Goal: Information Seeking & Learning: Check status

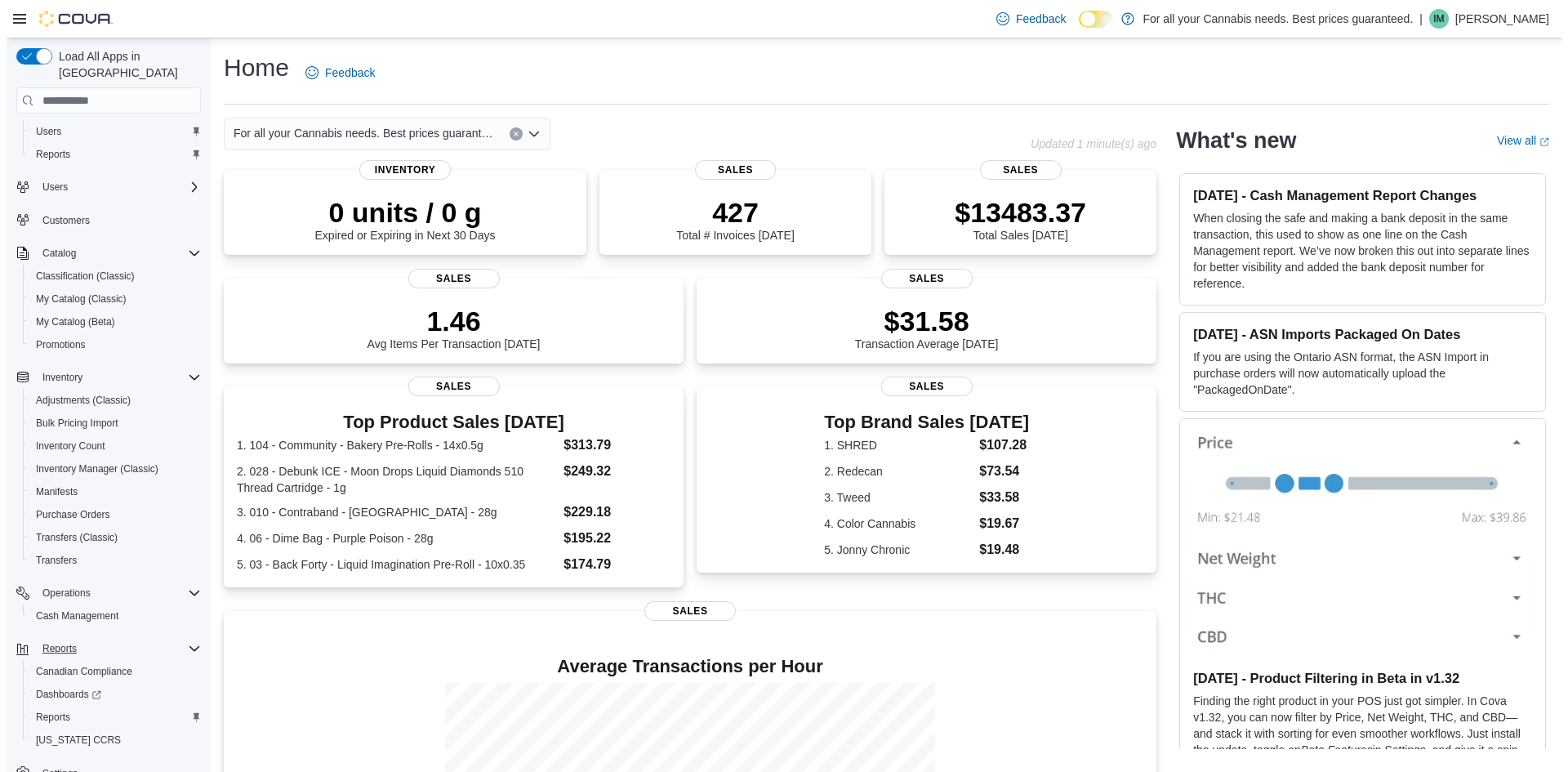
scroll to position [51, 0]
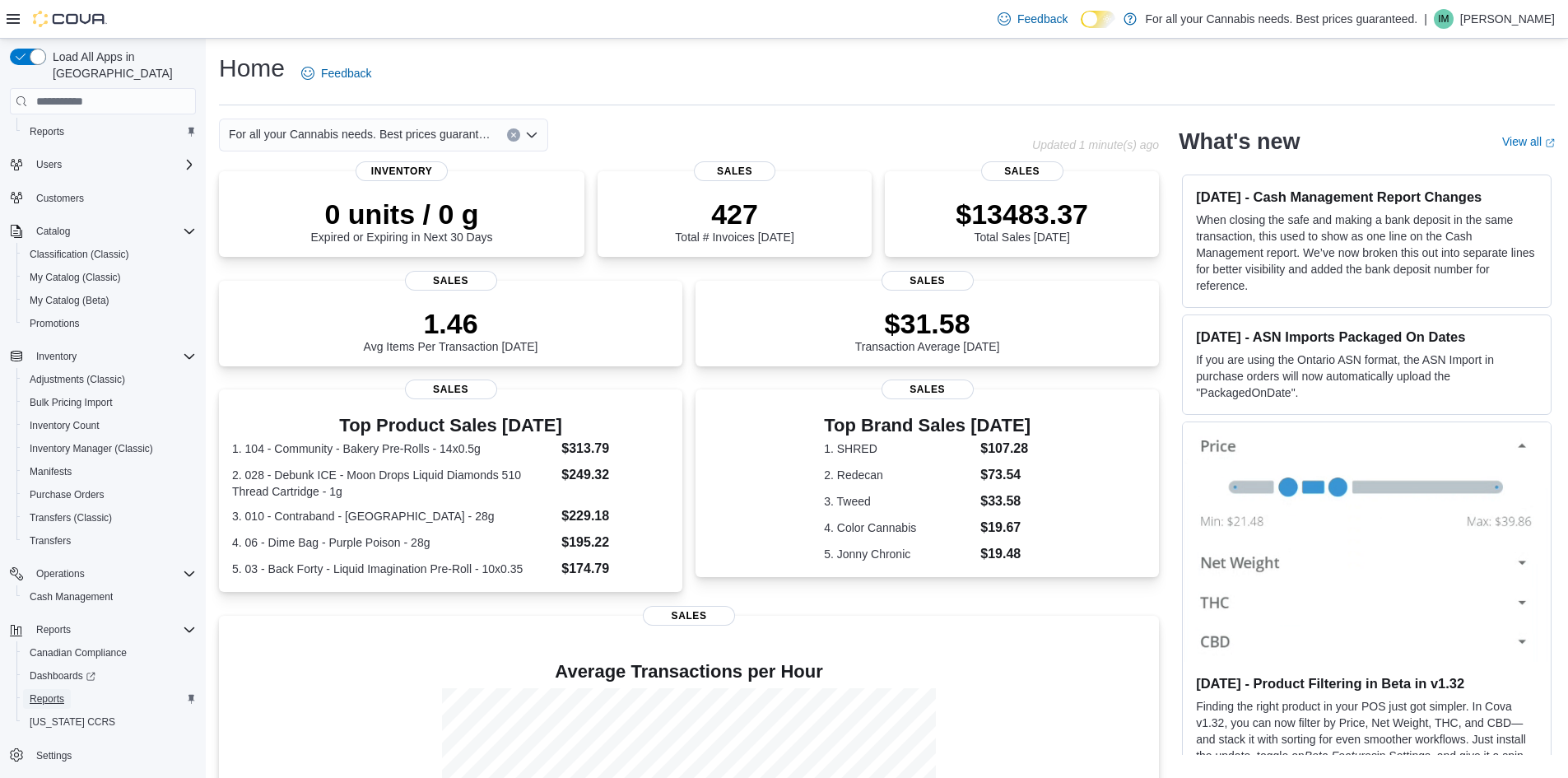
click at [61, 690] on span "Reports" at bounding box center [47, 698] width 35 height 20
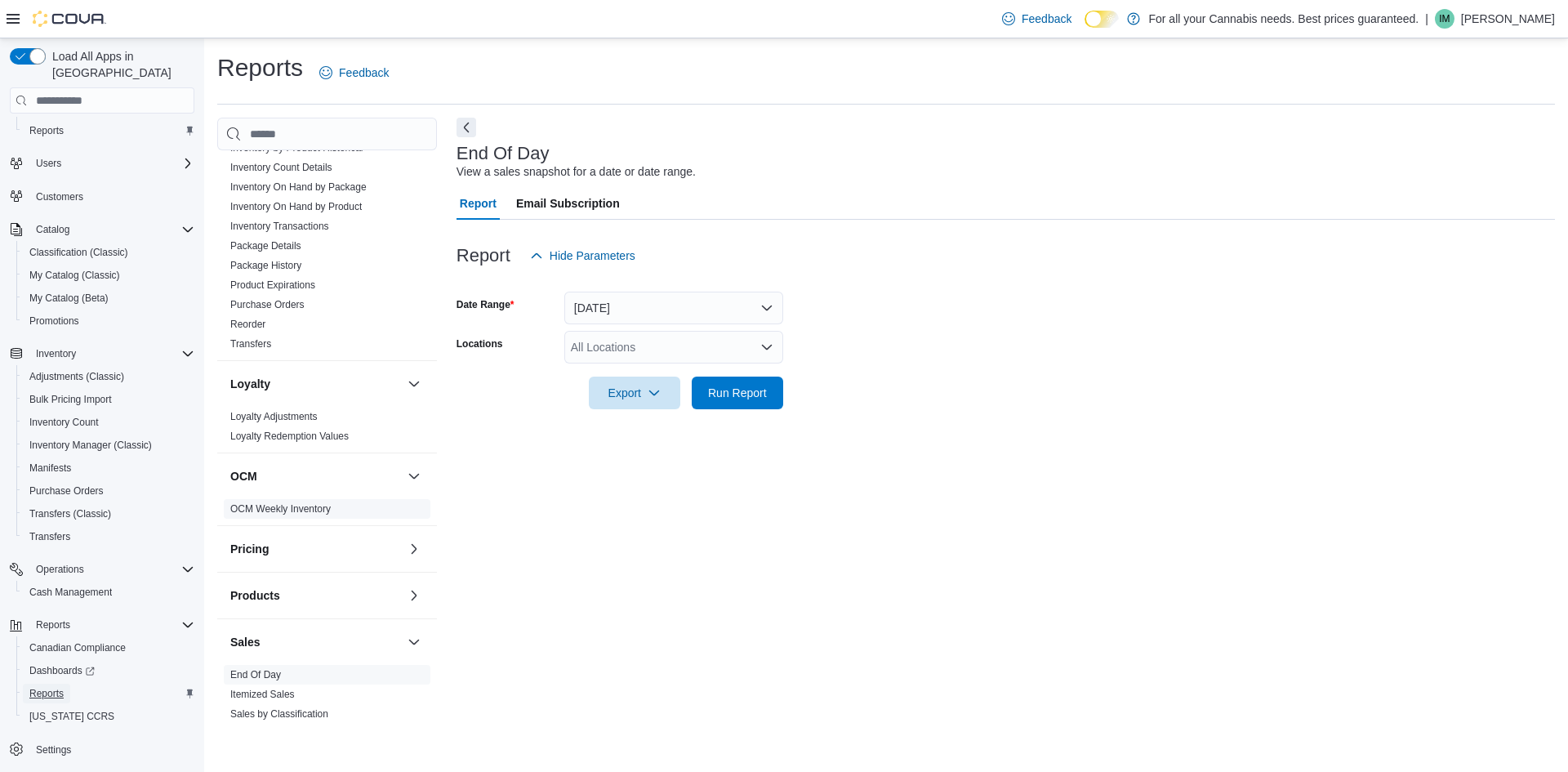
scroll to position [897, 0]
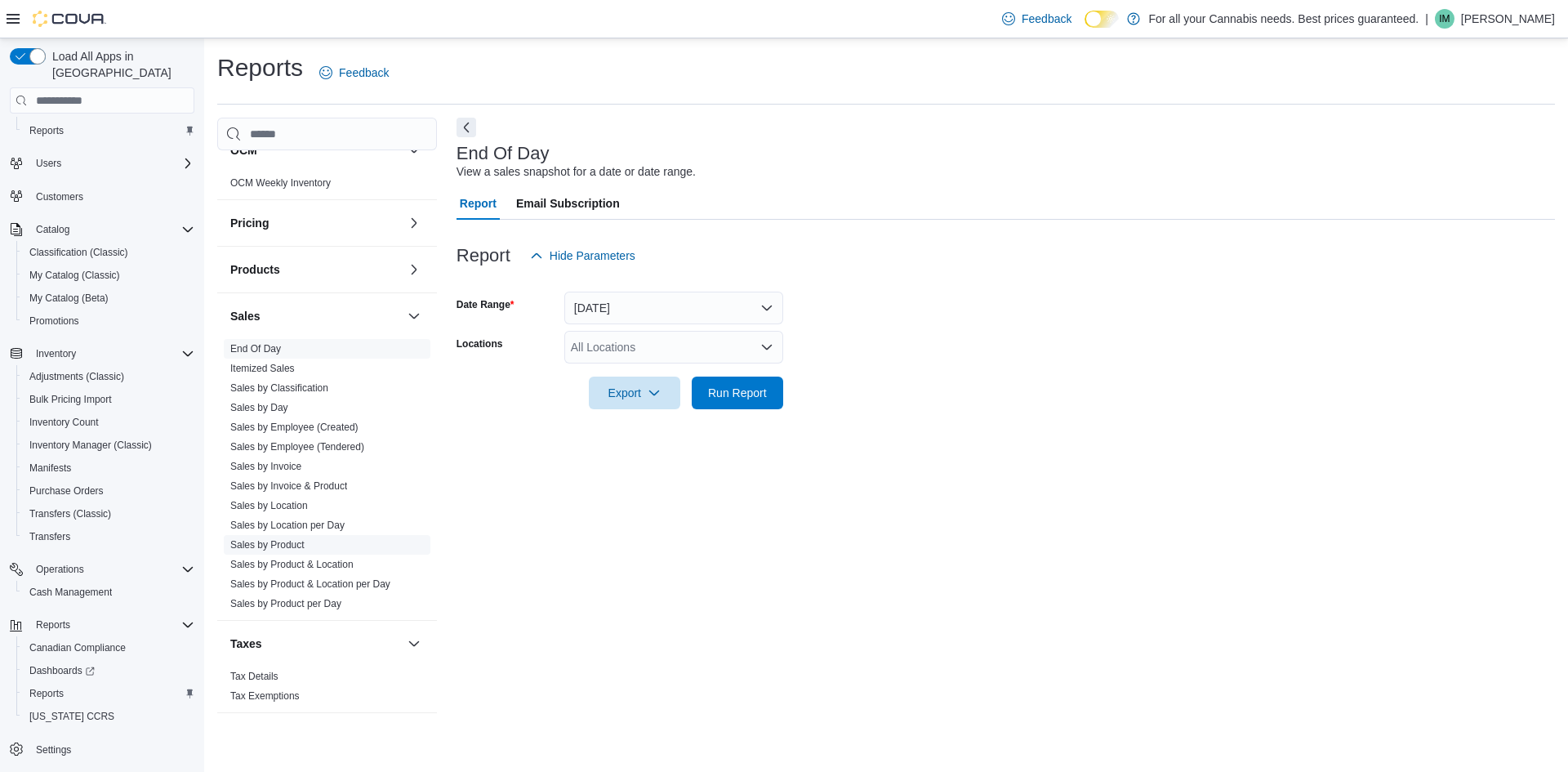
click at [277, 548] on link "Sales by Product" at bounding box center [267, 544] width 75 height 11
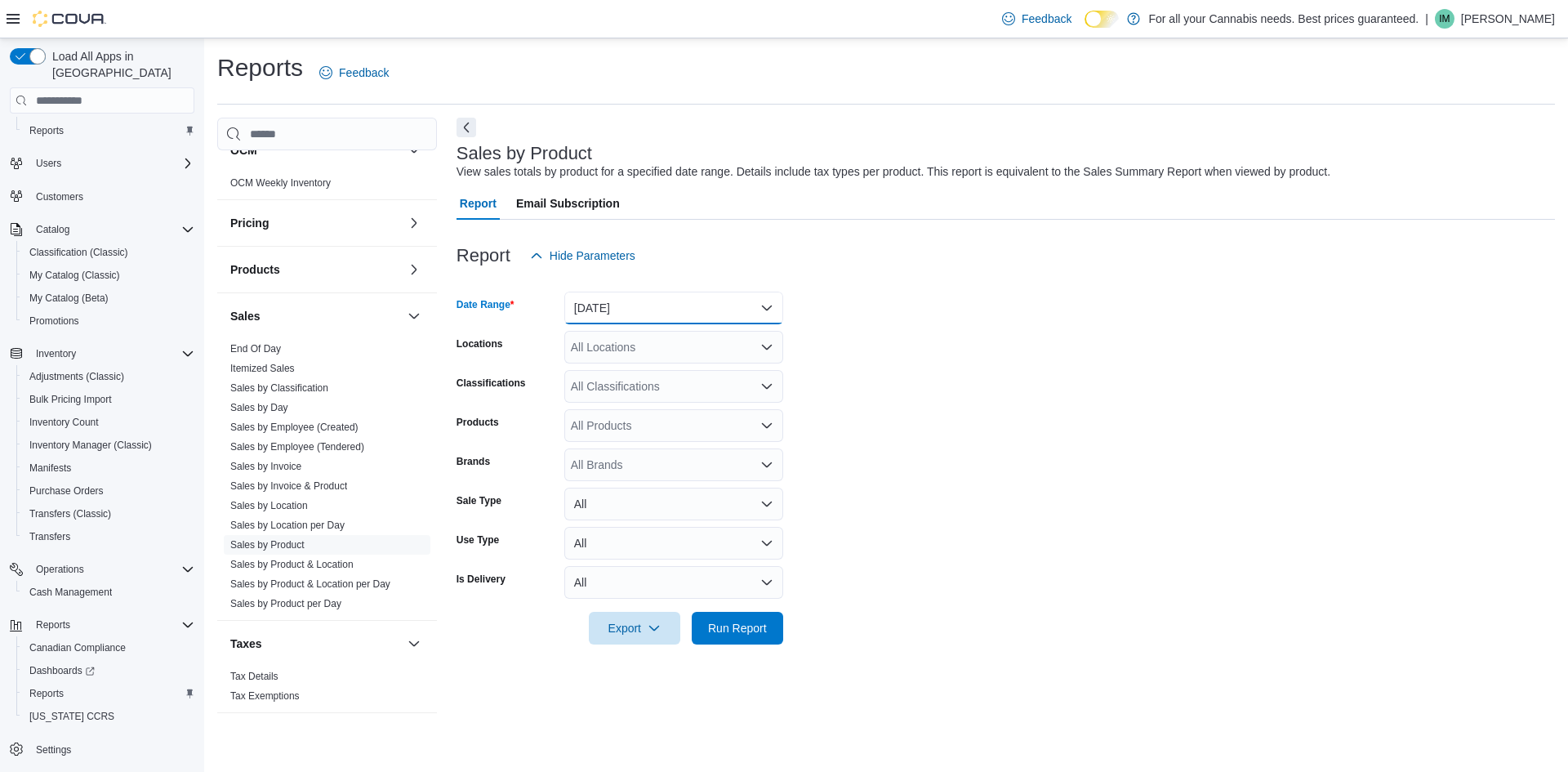
click at [614, 301] on button "[DATE]" at bounding box center [673, 308] width 219 height 33
click at [624, 386] on button "[DATE]" at bounding box center [673, 373] width 219 height 33
click at [664, 348] on div "All Locations" at bounding box center [673, 347] width 219 height 33
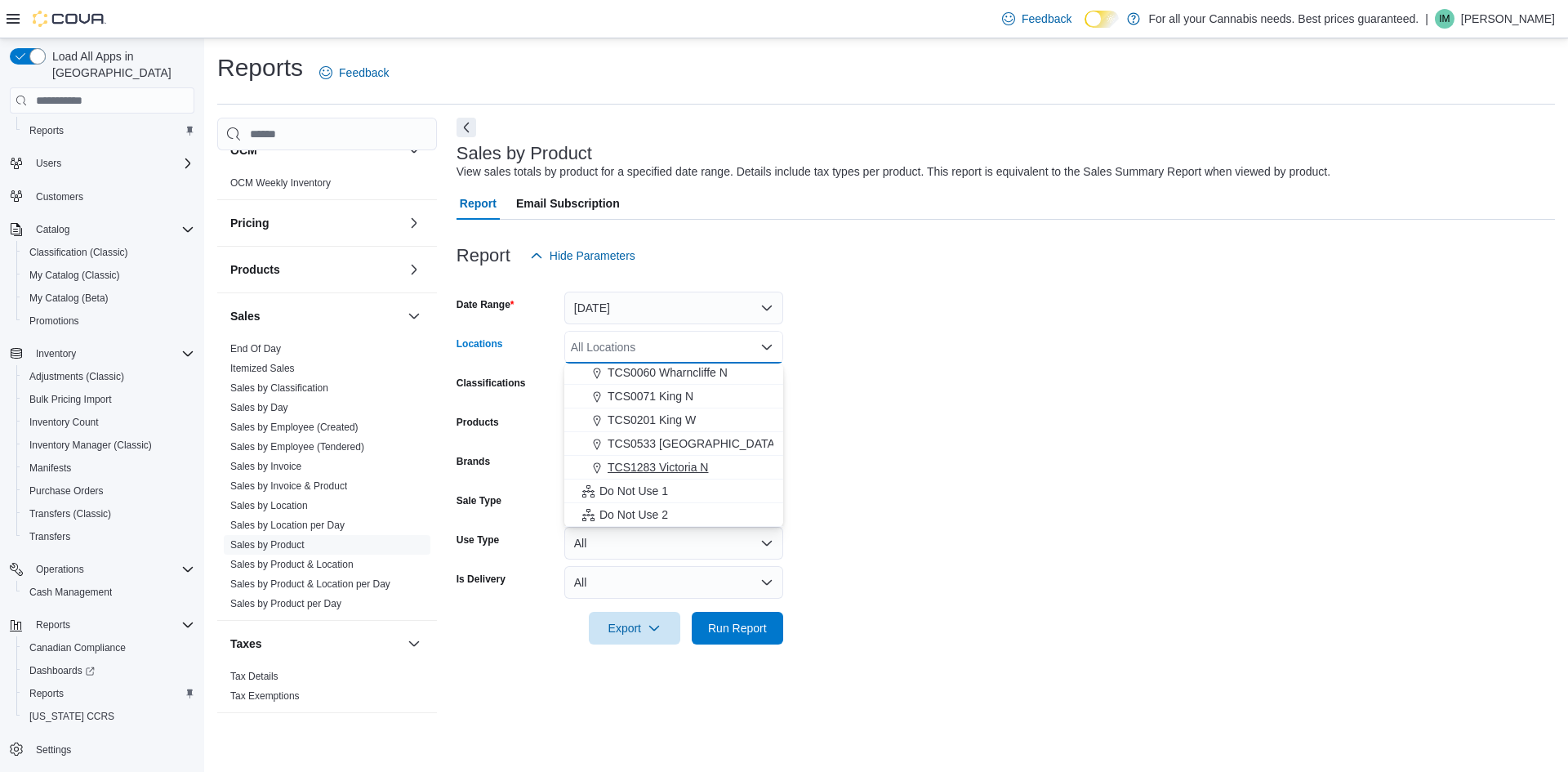
click at [721, 469] on div "TCS1283 Victoria N" at bounding box center [673, 467] width 199 height 16
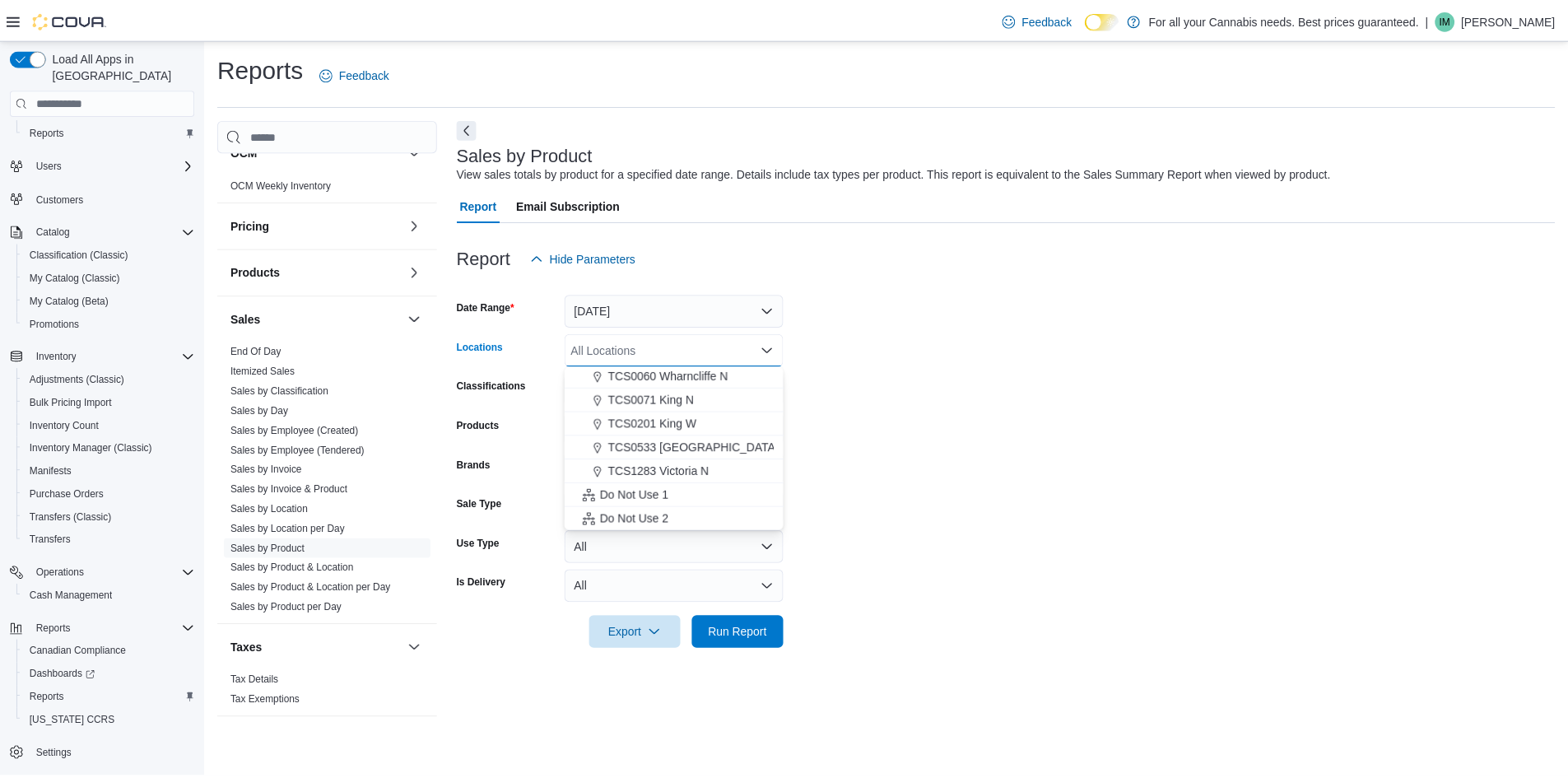
scroll to position [194, 0]
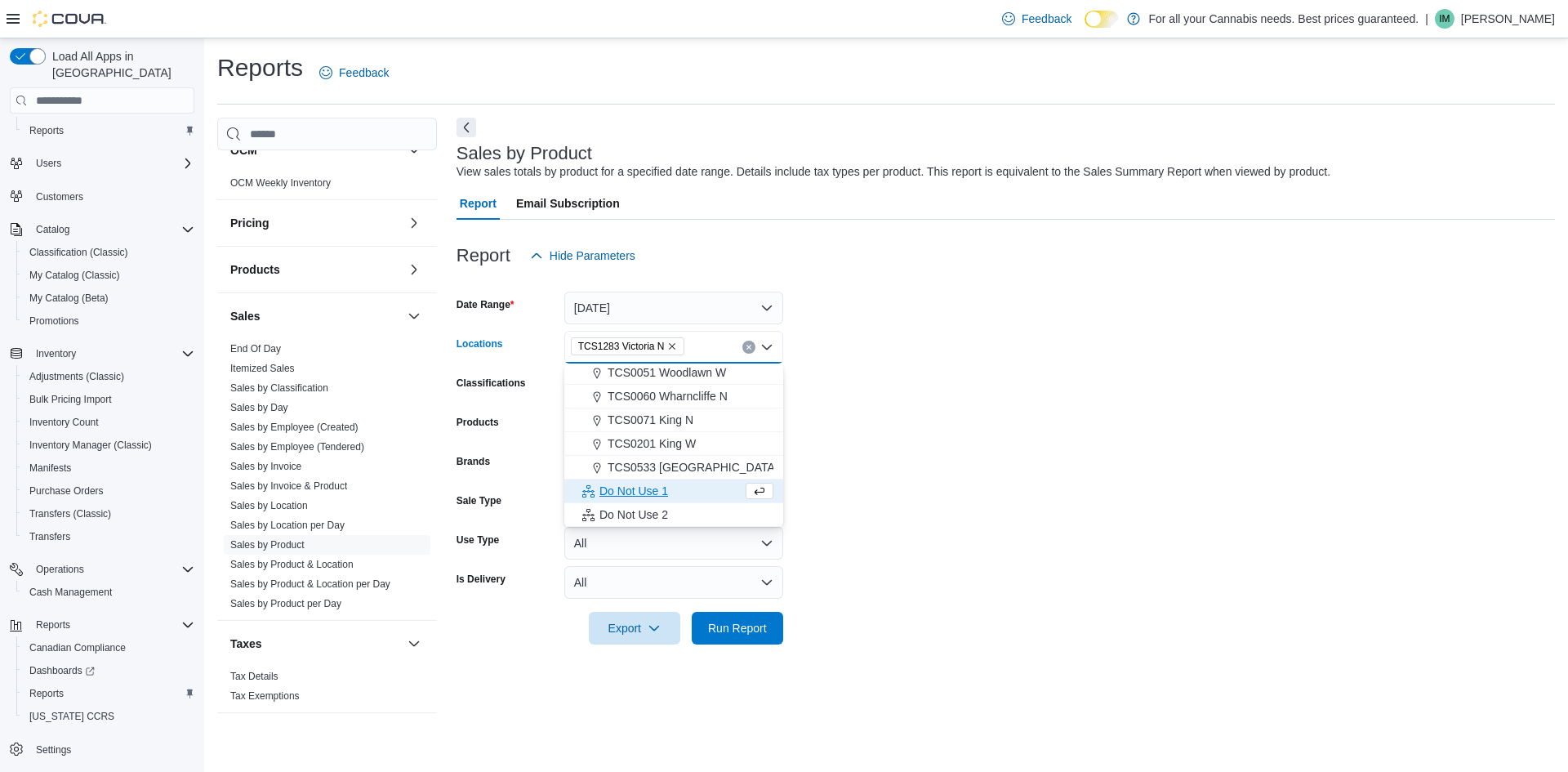
click at [1016, 374] on form "Date Range [DATE] Locations TCS1283 [GEOGRAPHIC_DATA] N Combo box. Selected. TC…" at bounding box center [1005, 458] width 1098 height 372
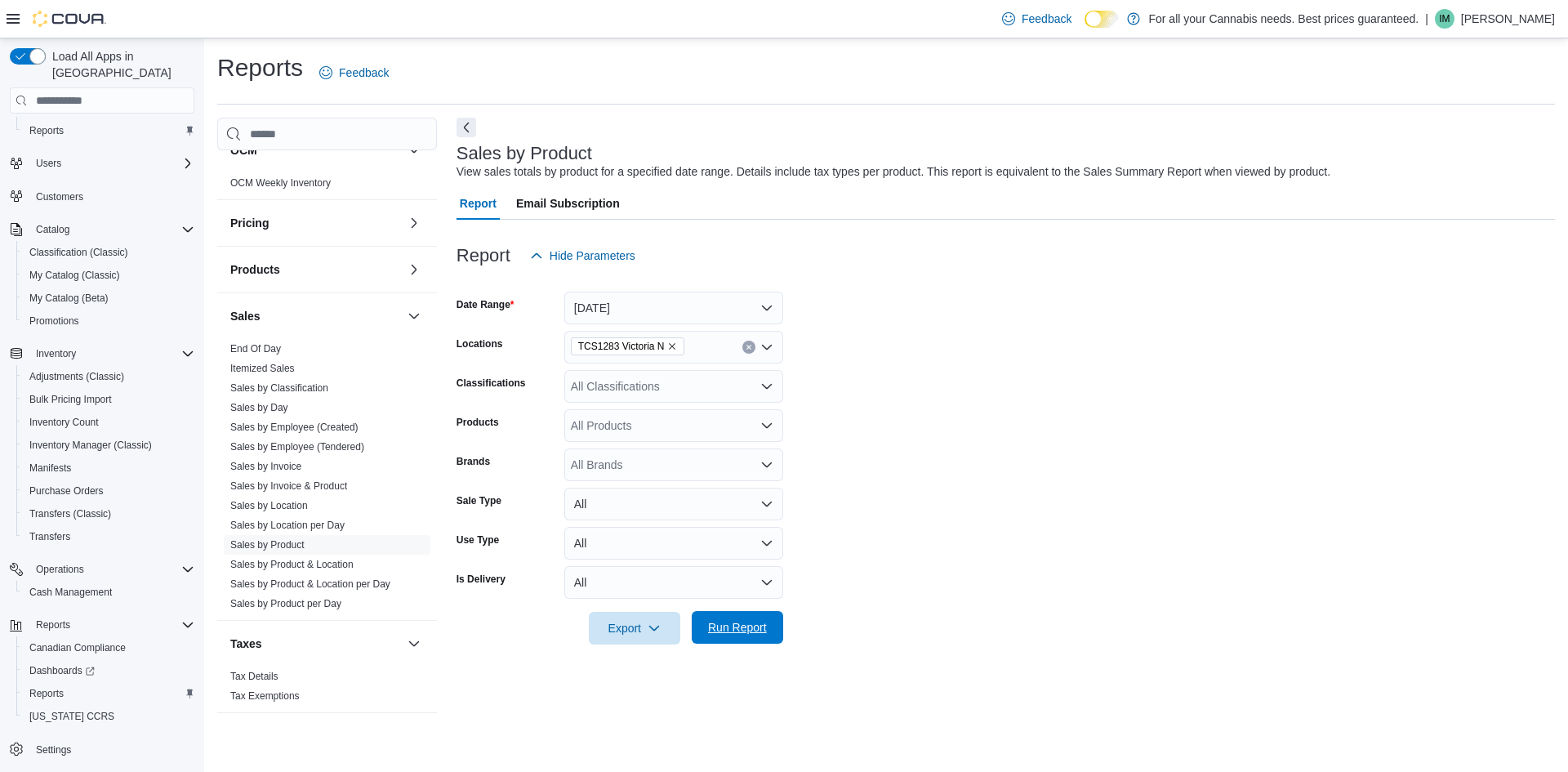
click at [728, 631] on span "Run Report" at bounding box center [737, 627] width 59 height 16
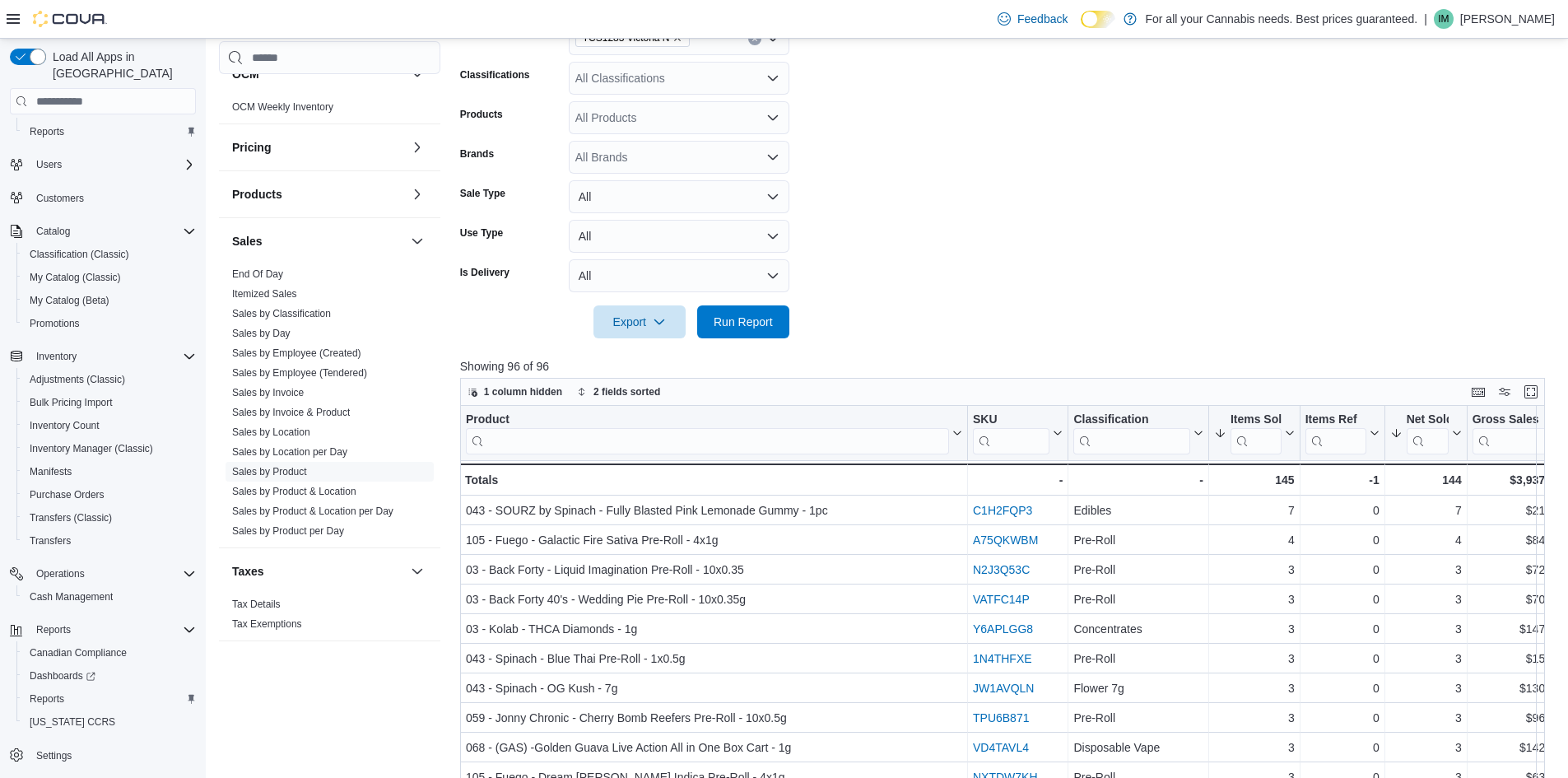
scroll to position [329, 0]
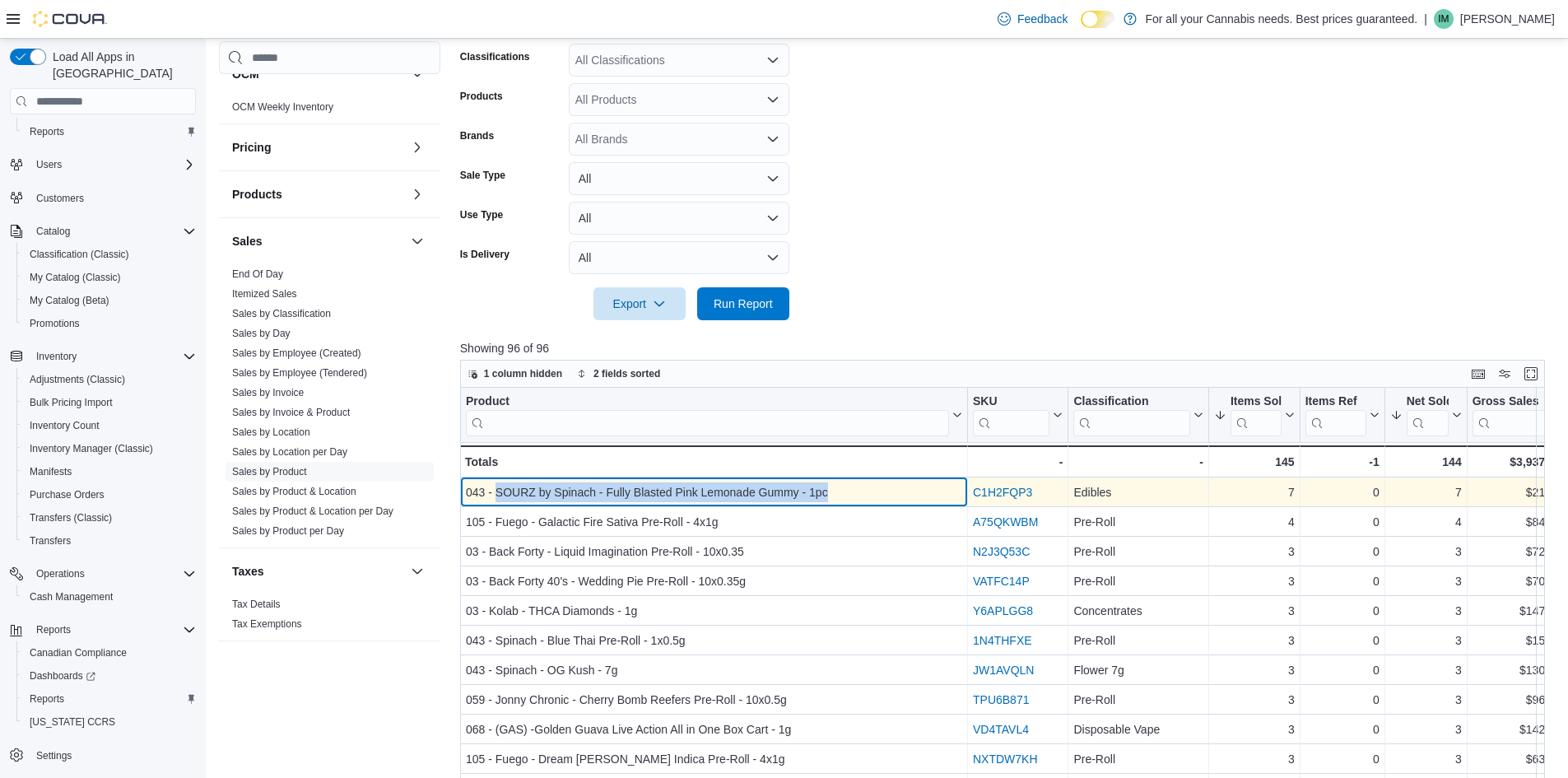
drag, startPoint x: 495, startPoint y: 488, endPoint x: 830, endPoint y: 488, distance: 335.0
click at [830, 488] on div "043 - SOURZ by Spinach - Fully Blasted Pink Lemonade Gummy - 1pc" at bounding box center [714, 492] width 496 height 20
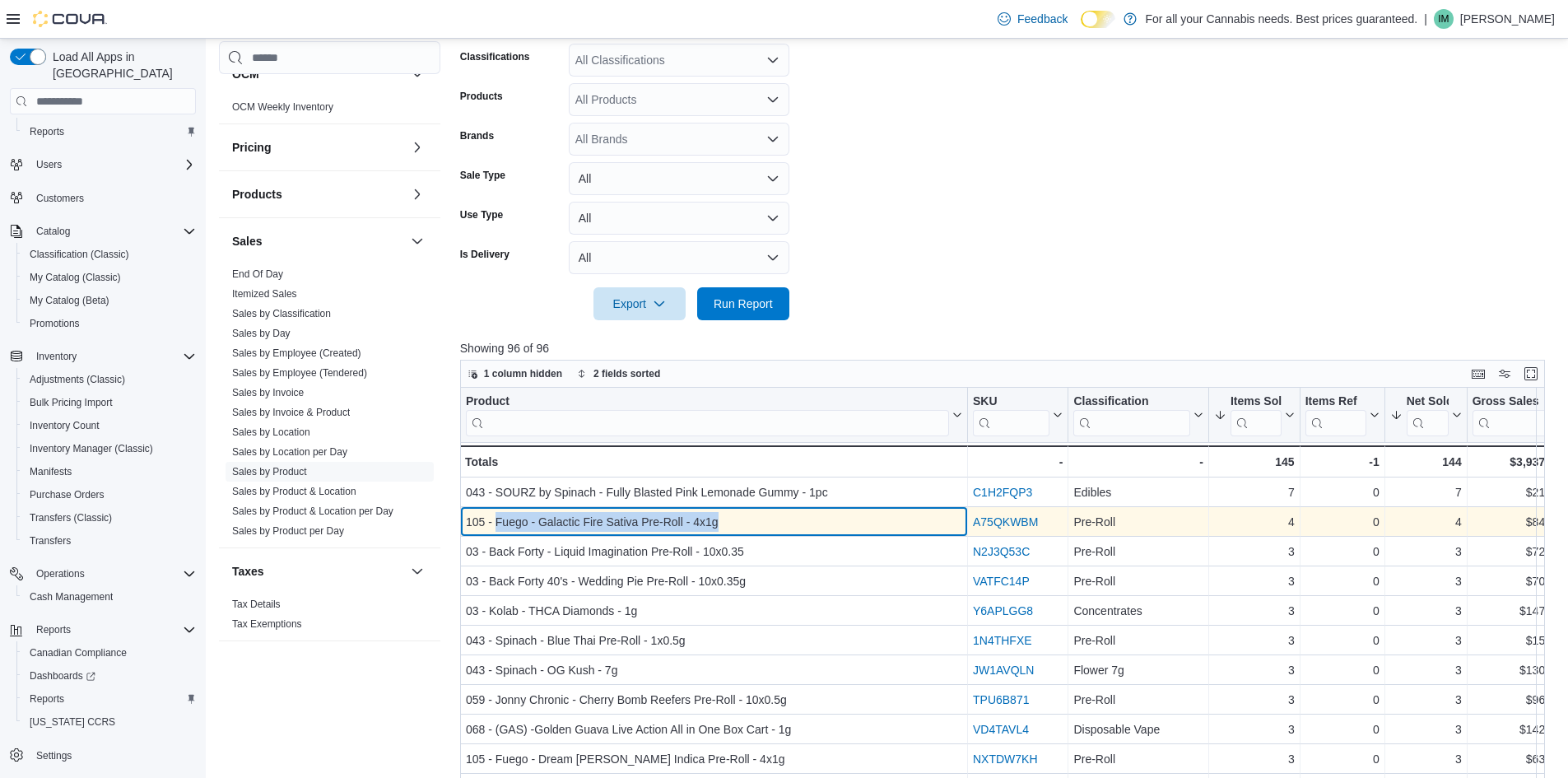
drag, startPoint x: 495, startPoint y: 521, endPoint x: 736, endPoint y: 517, distance: 241.0
click at [736, 517] on div "105 - Fuego - Galactic Fire Sativa Pre-Roll - 4x1g" at bounding box center [714, 521] width 496 height 20
